Goal: Find specific page/section: Find specific page/section

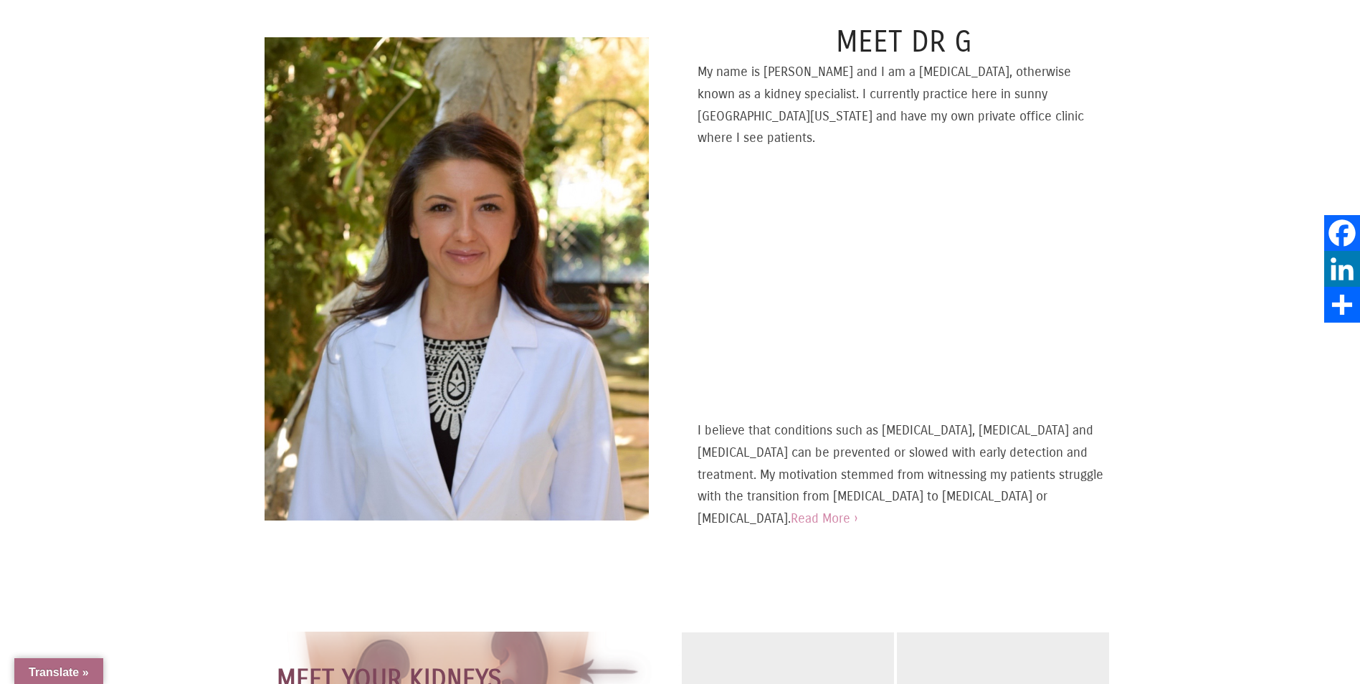
scroll to position [645, 0]
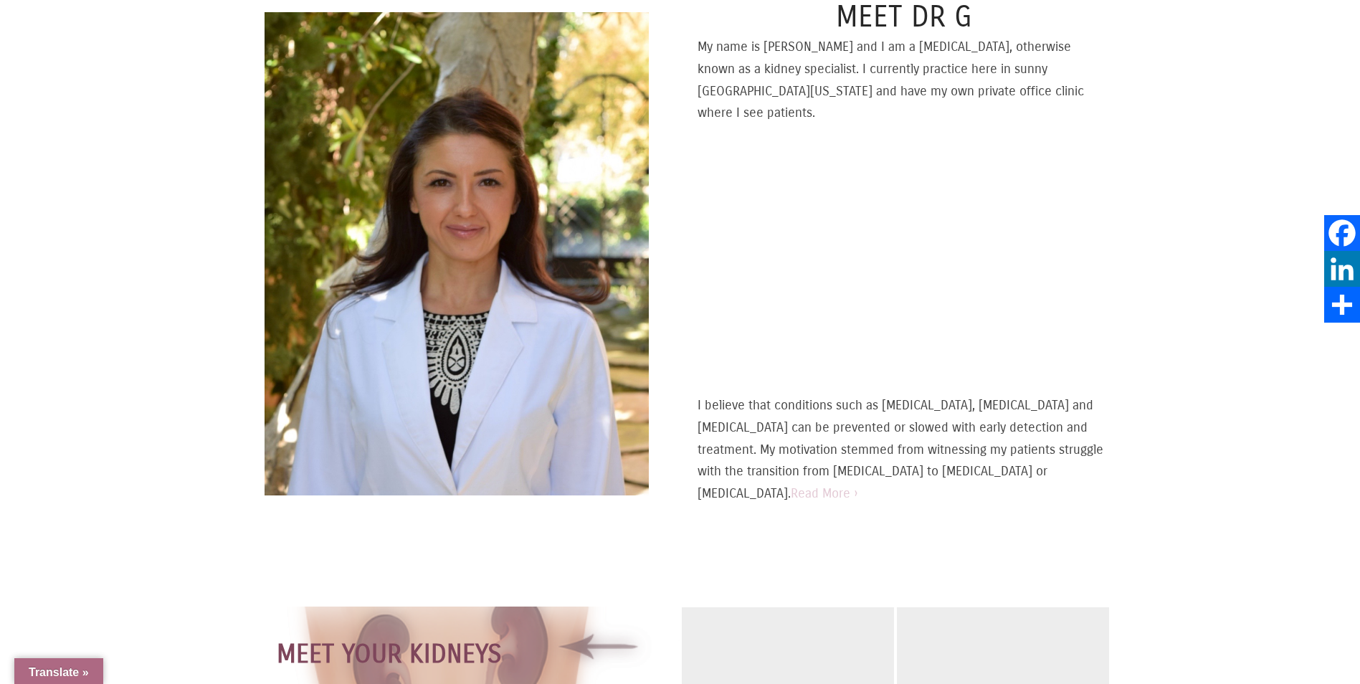
click at [816, 485] on link "Read More ›" at bounding box center [824, 493] width 67 height 16
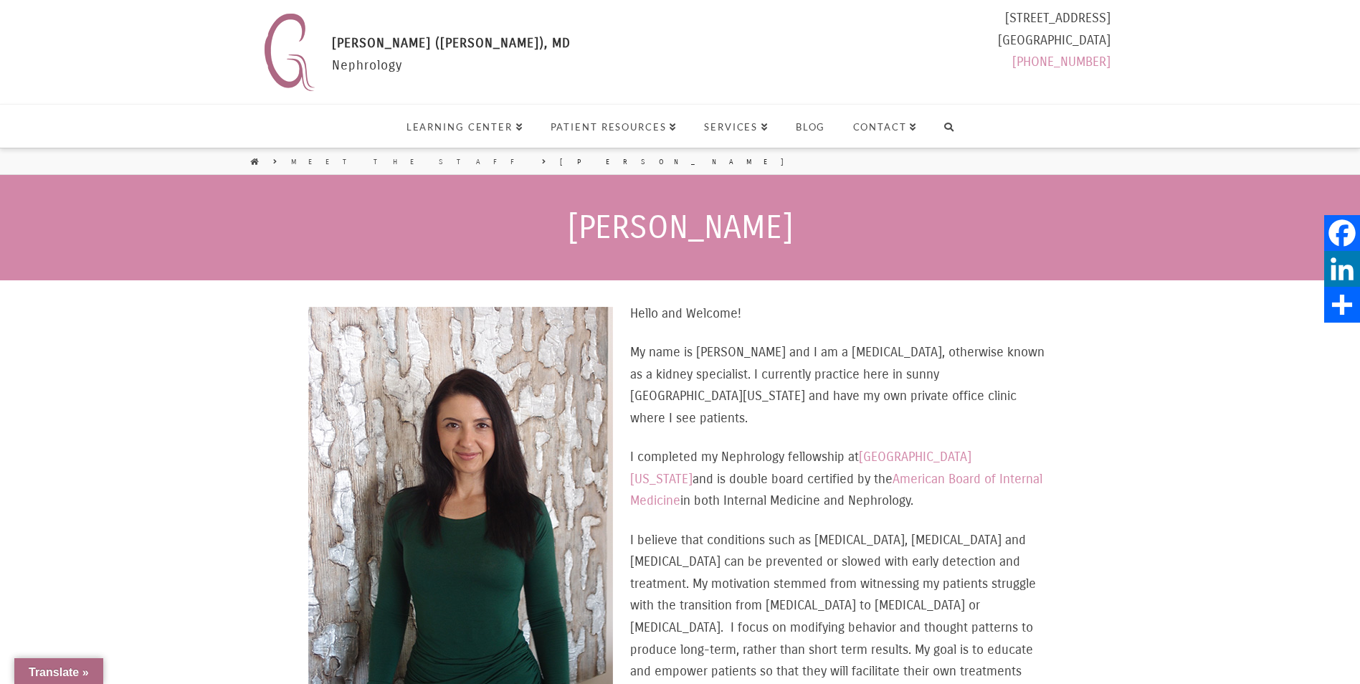
select select "Language Translate Widget"
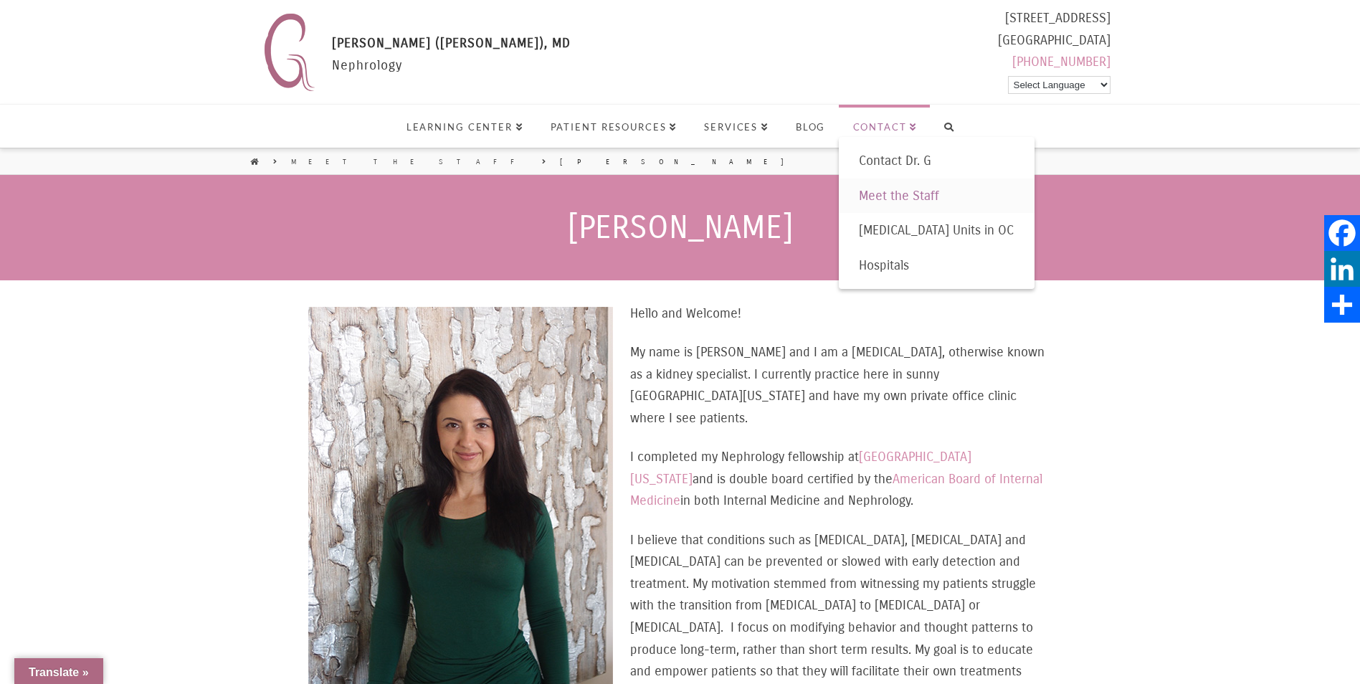
click at [905, 194] on span "Meet the Staff" at bounding box center [899, 196] width 80 height 16
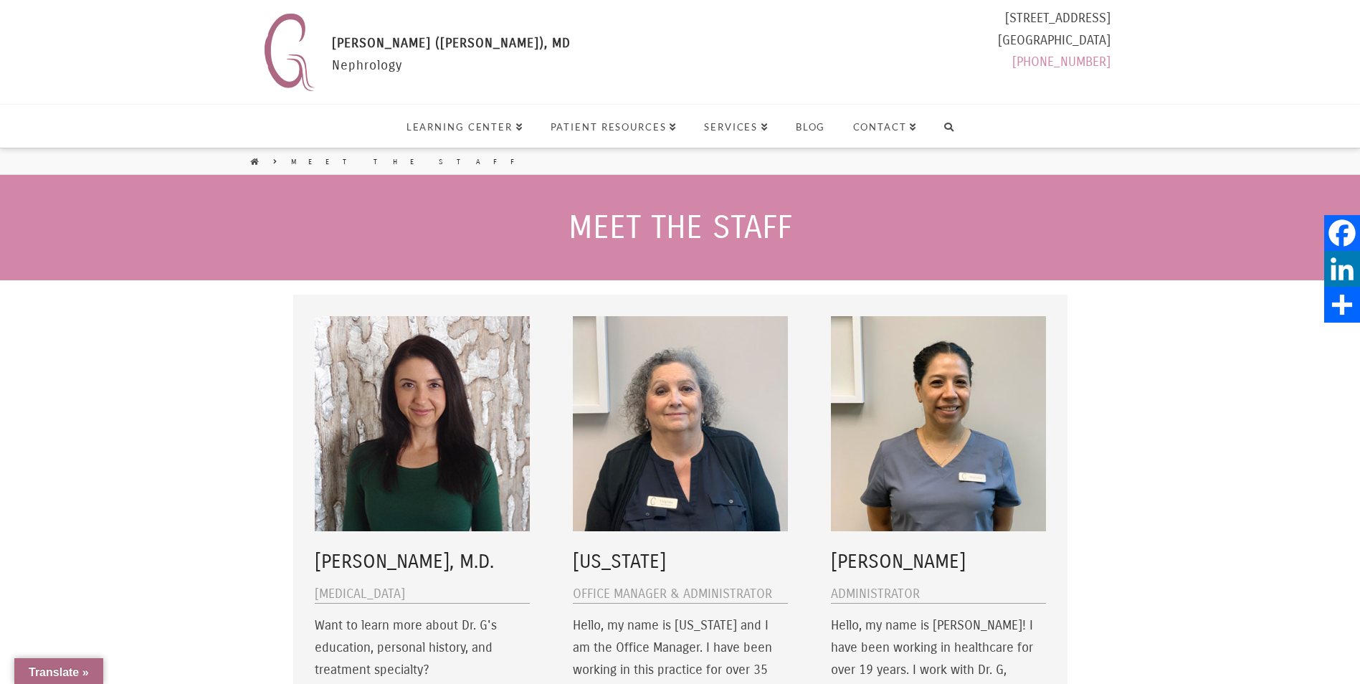
select select "Language Translate Widget"
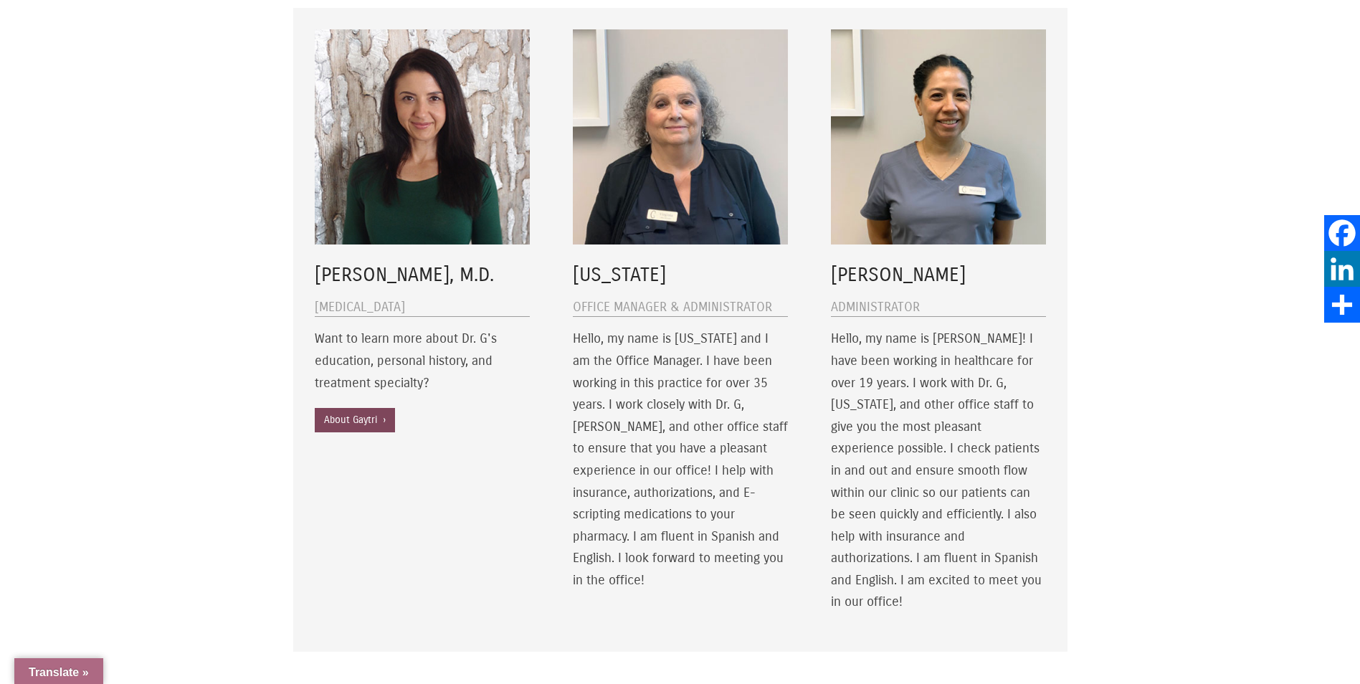
scroll to position [430, 0]
